Goal: Navigation & Orientation: Find specific page/section

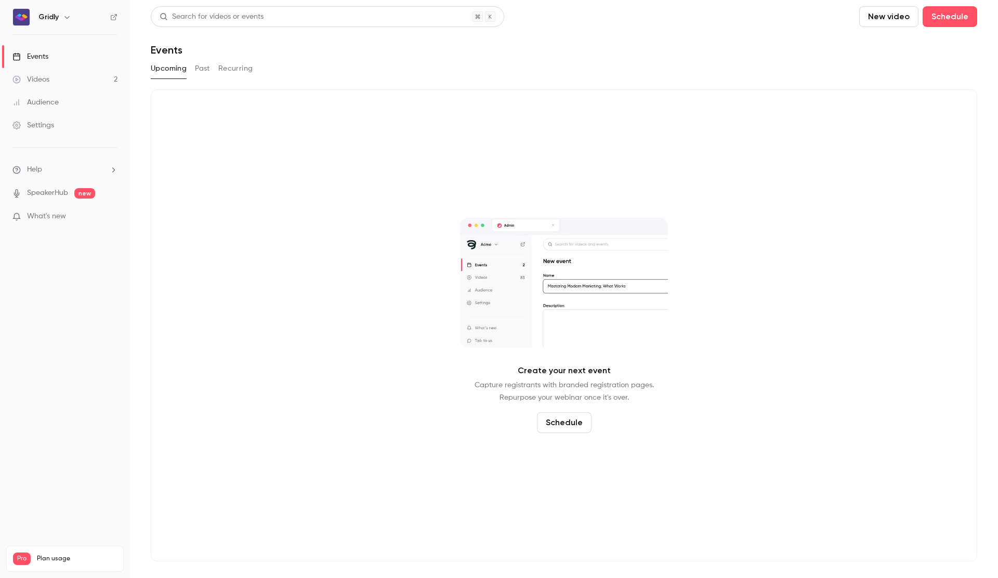
click at [42, 71] on link "Videos 2" at bounding box center [65, 79] width 130 height 23
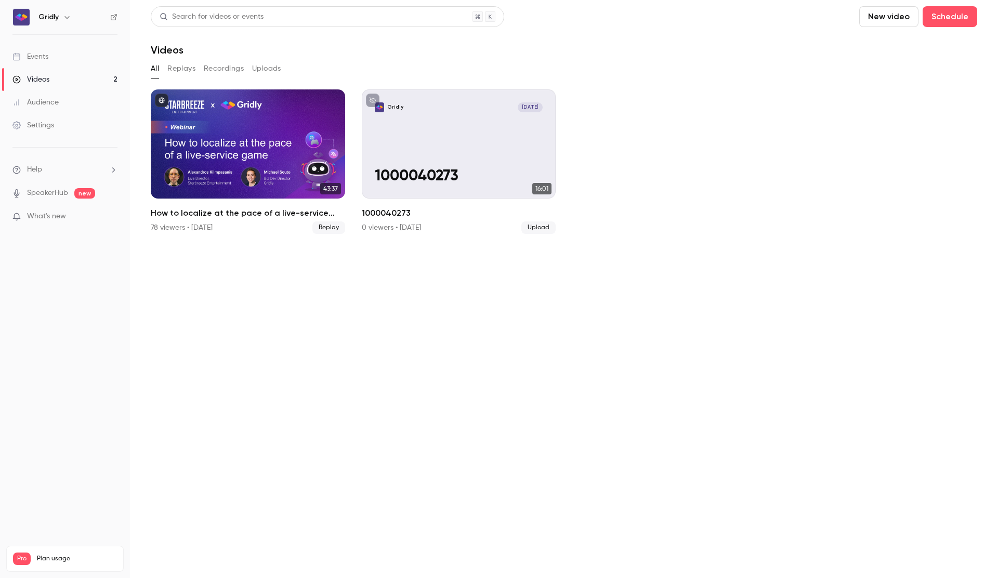
click at [187, 68] on button "Replays" at bounding box center [181, 68] width 28 height 17
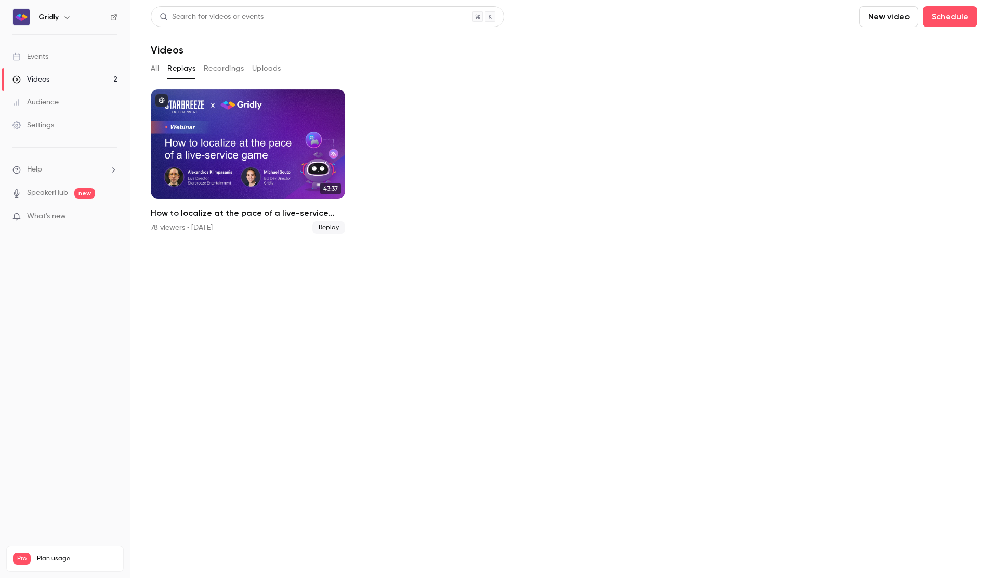
click at [230, 69] on button "Recordings" at bounding box center [224, 68] width 40 height 17
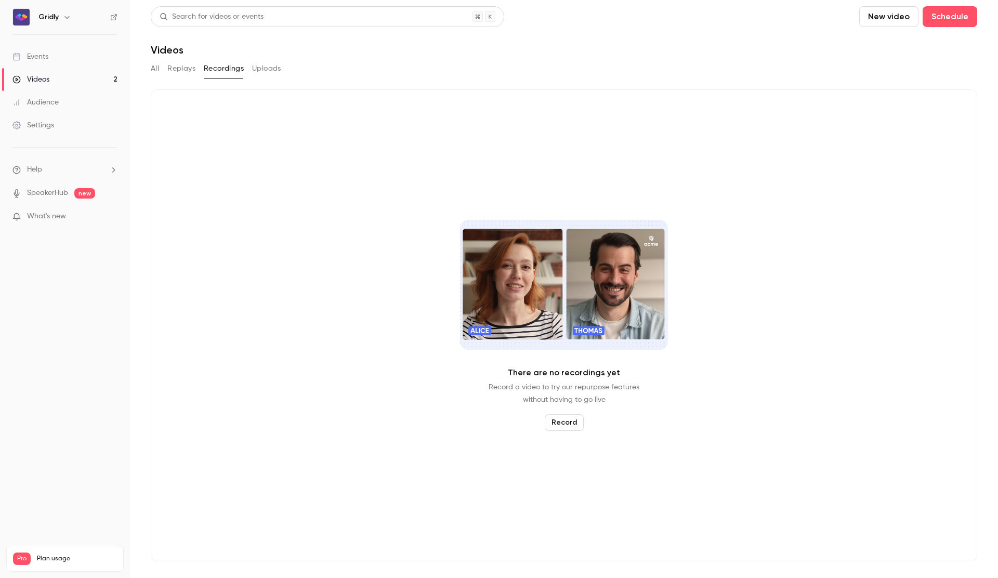
click at [276, 68] on button "Uploads" at bounding box center [266, 68] width 29 height 17
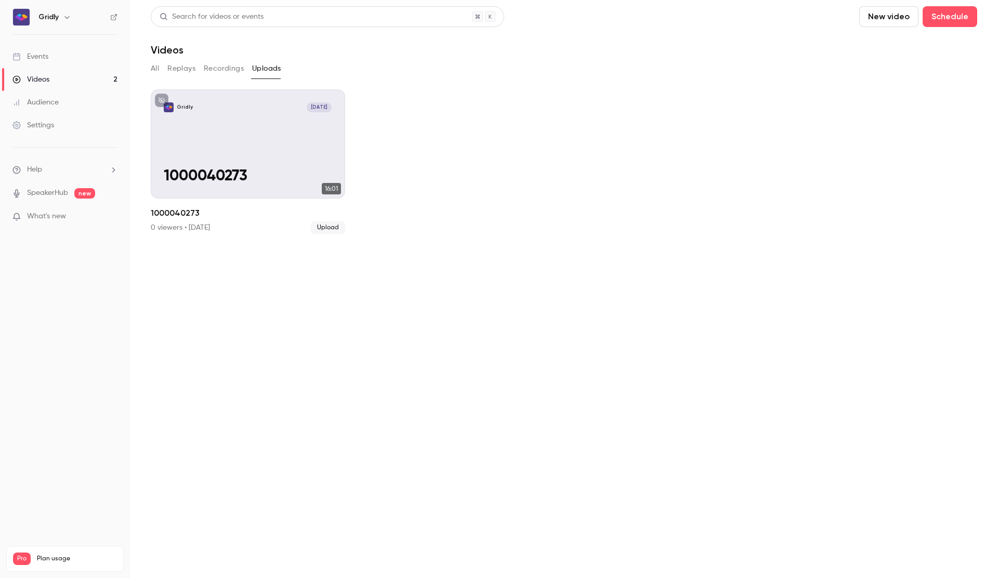
click at [213, 71] on button "Recordings" at bounding box center [224, 68] width 40 height 17
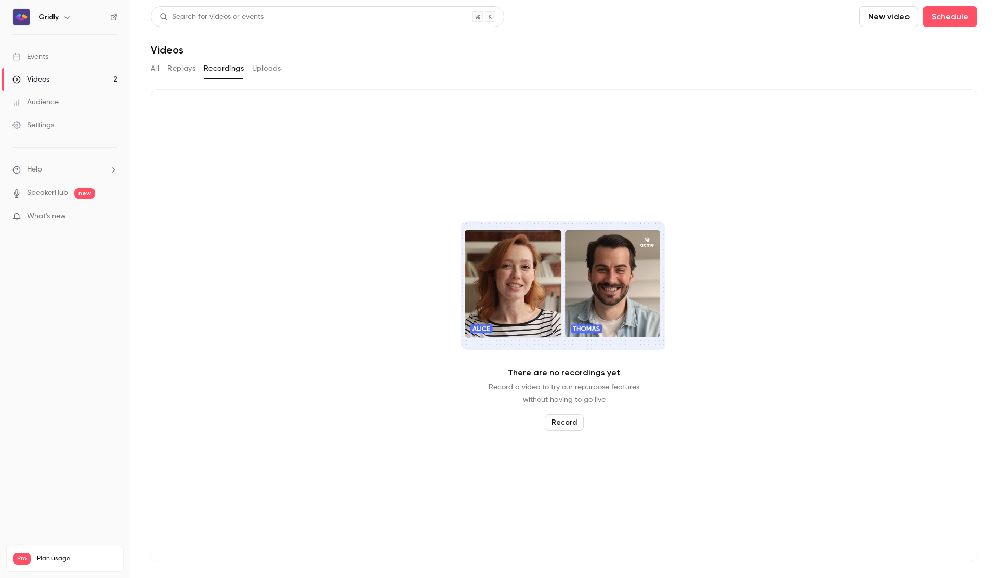
click at [176, 71] on button "Replays" at bounding box center [181, 68] width 28 height 17
